Goal: Information Seeking & Learning: Find specific fact

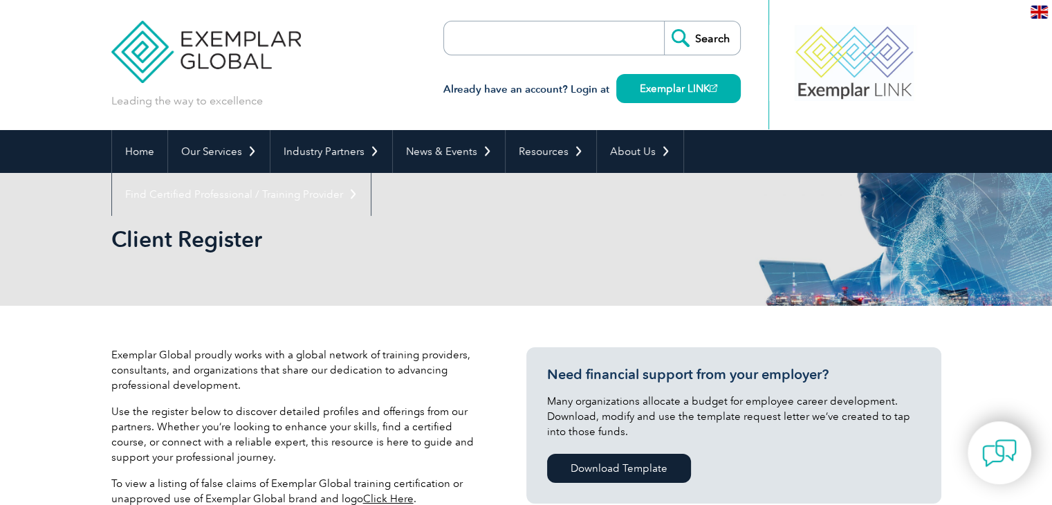
click at [487, 38] on input "search" at bounding box center [523, 37] width 145 height 33
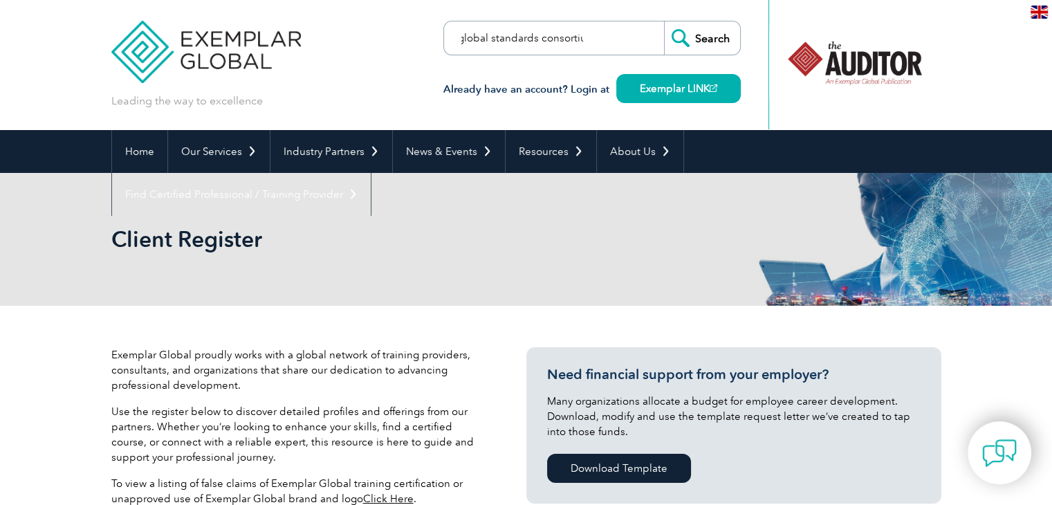
scroll to position [0, 13]
type input "global standards consortium"
click at [664, 21] on input "Search" at bounding box center [702, 37] width 76 height 33
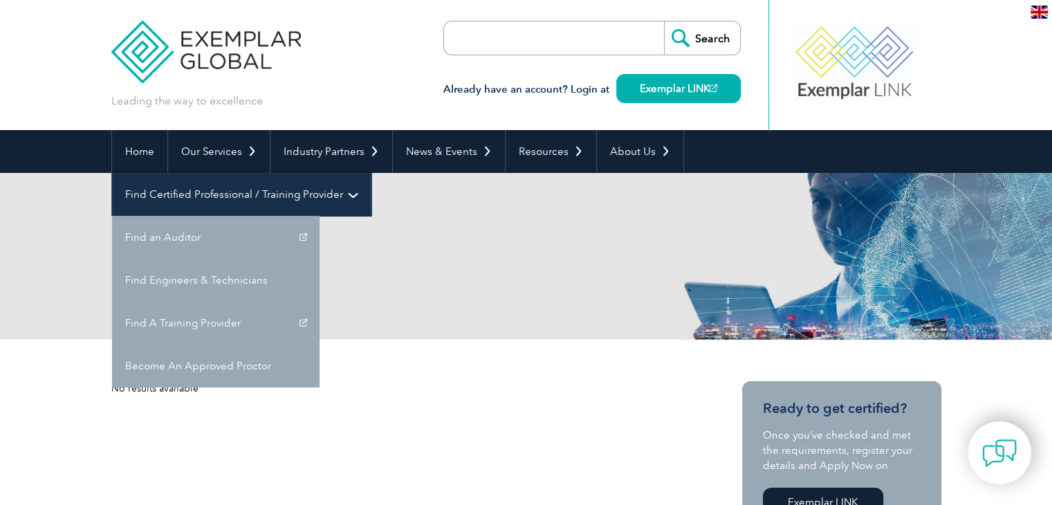
click at [371, 173] on link "Find Certified Professional / Training Provider" at bounding box center [241, 194] width 259 height 43
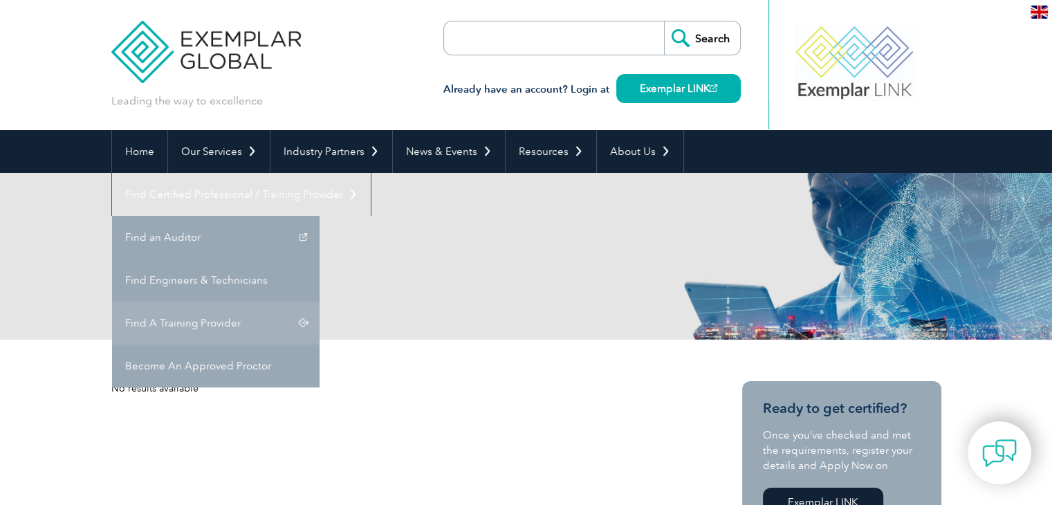
click at [320, 302] on link "Find A Training Provider" at bounding box center [216, 323] width 208 height 43
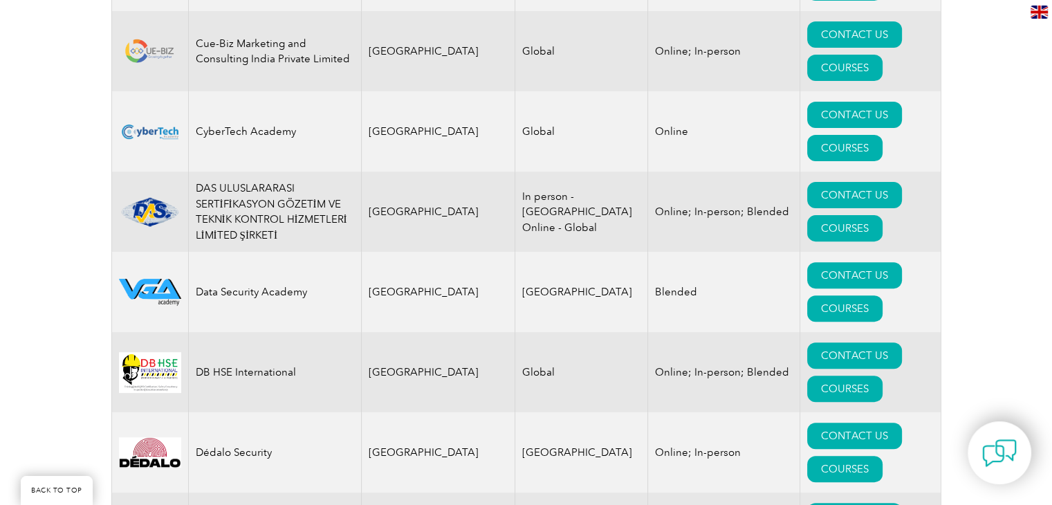
scroll to position [5718, 0]
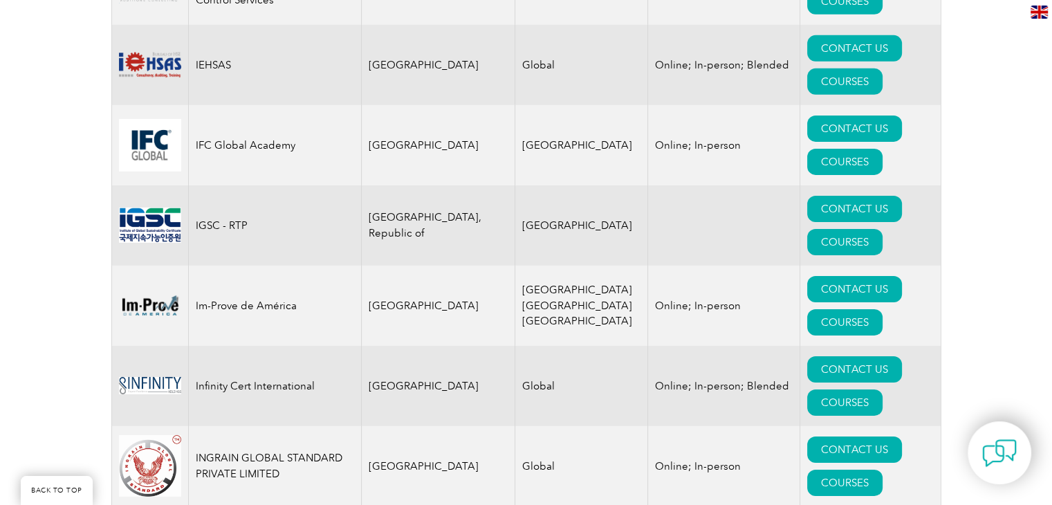
scroll to position [6088, 0]
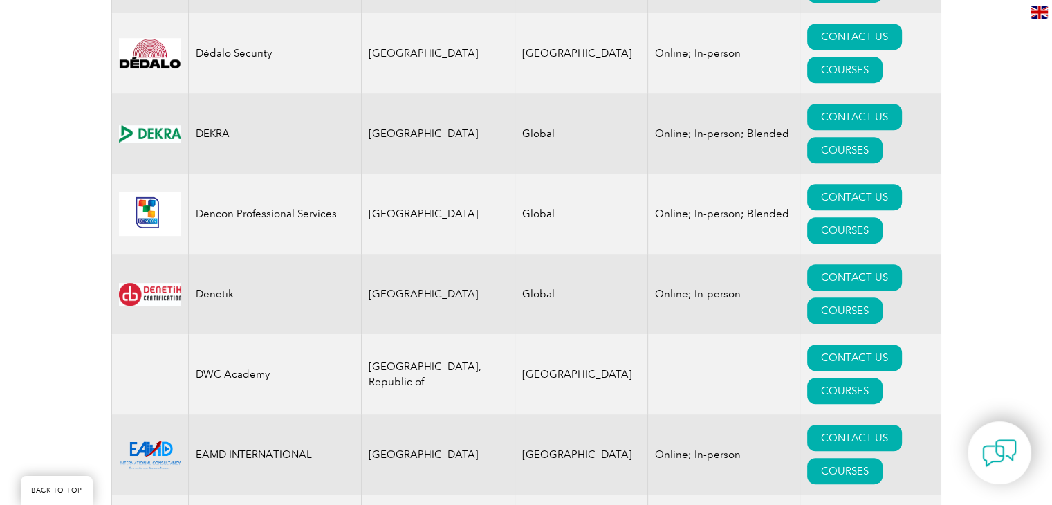
drag, startPoint x: 346, startPoint y: 254, endPoint x: 195, endPoint y: 250, distance: 150.9
copy td "Global Standards Consortium"
